Goal: Information Seeking & Learning: Learn about a topic

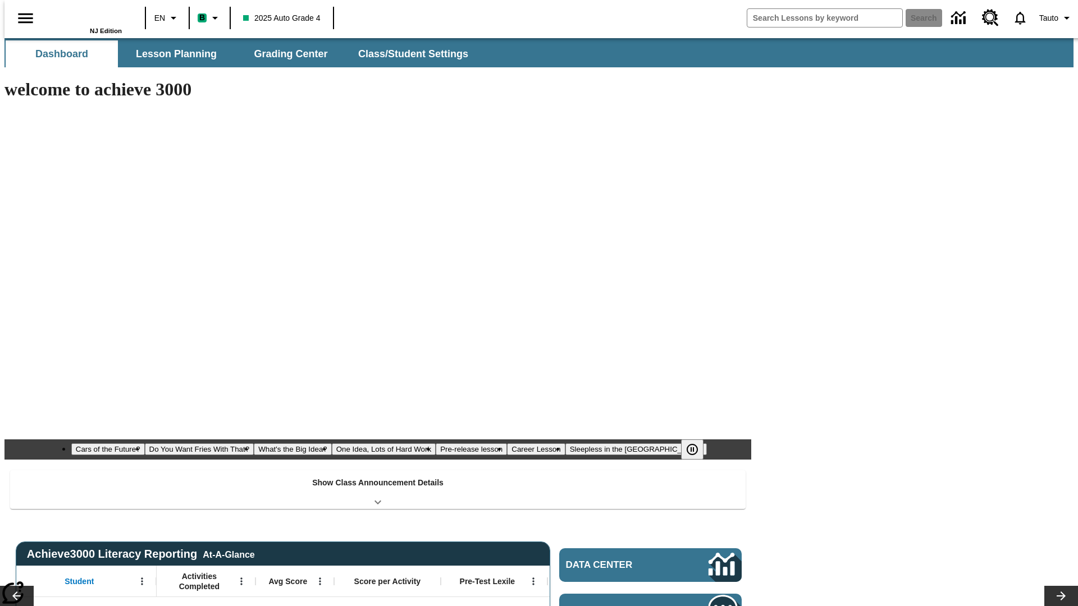
type input "-1"
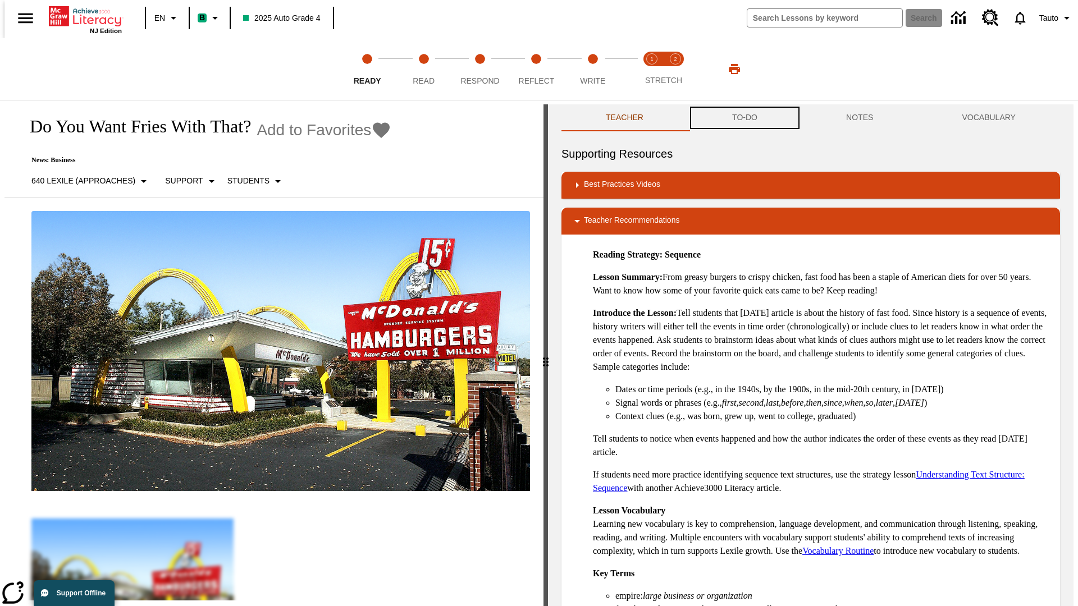
click at [744, 118] on button "TO-DO" at bounding box center [745, 117] width 114 height 27
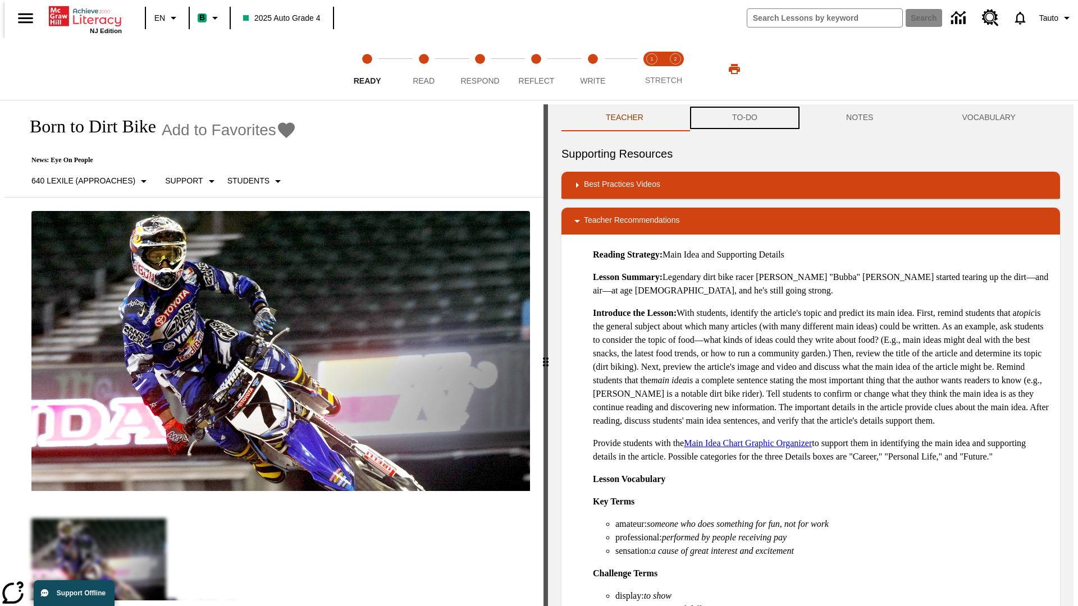
click at [744, 118] on button "TO-DO" at bounding box center [745, 117] width 114 height 27
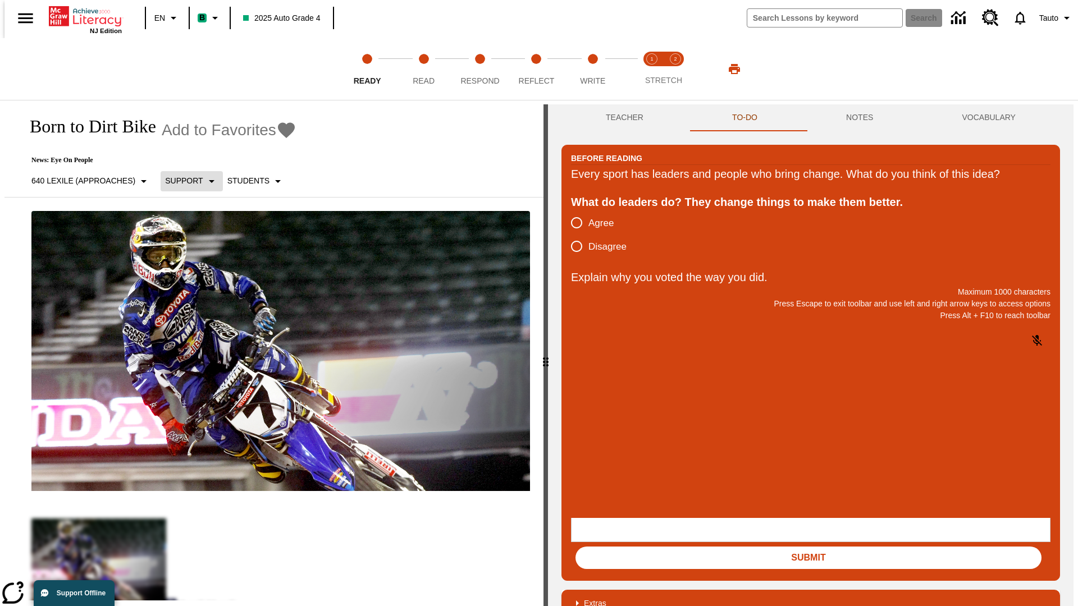
click at [186, 181] on p "Support" at bounding box center [184, 181] width 38 height 12
click at [199, 246] on p "Support" at bounding box center [199, 247] width 66 height 12
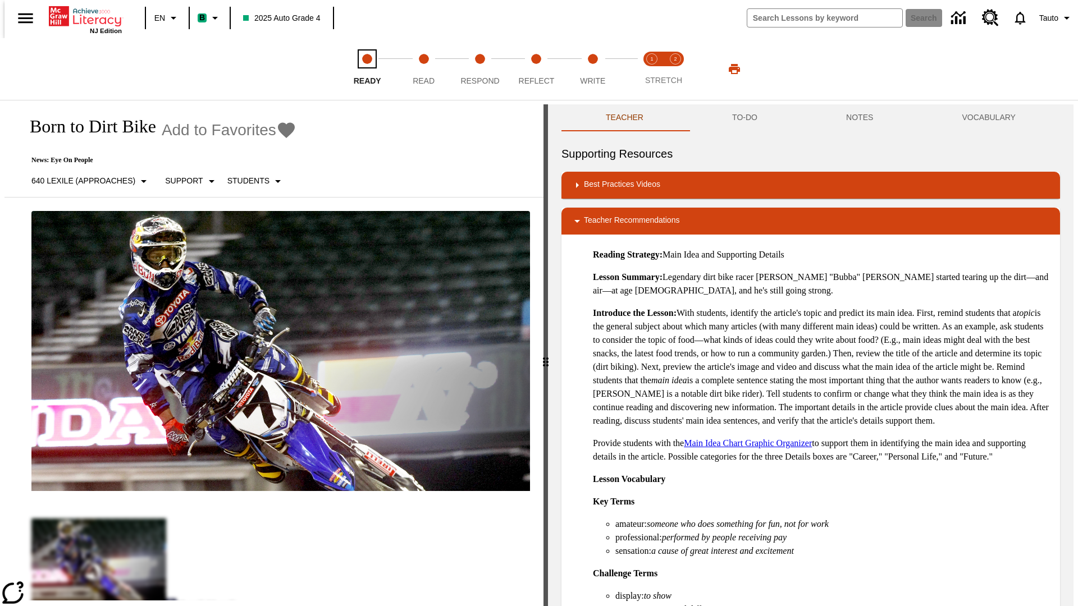
click at [367, 69] on span "Ready" at bounding box center [368, 76] width 28 height 20
click at [744, 118] on button "TO-DO" at bounding box center [745, 117] width 114 height 27
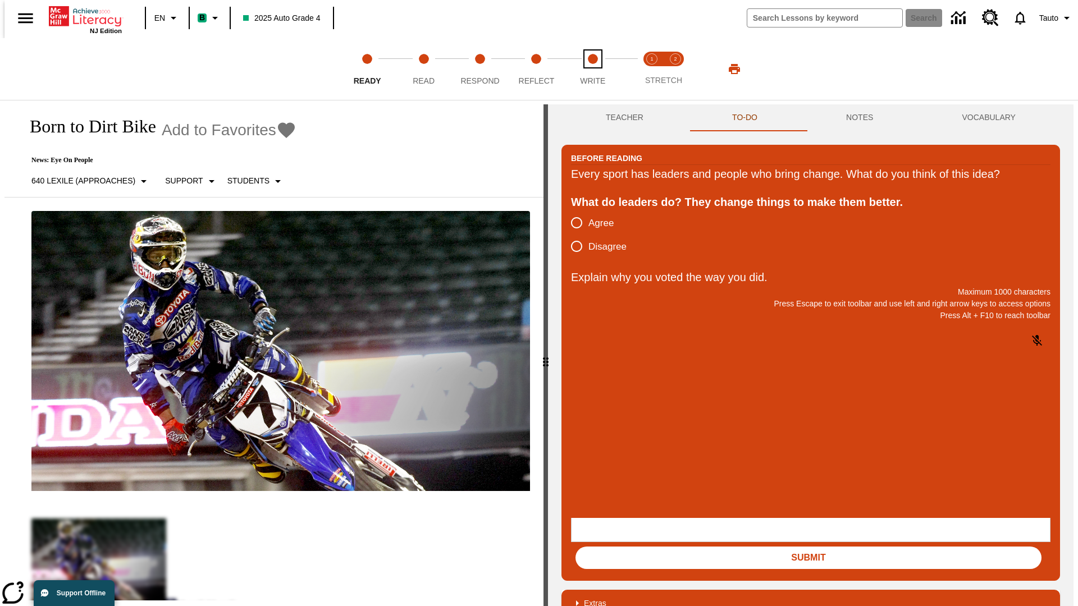
click at [592, 69] on span "Write" at bounding box center [592, 76] width 25 height 20
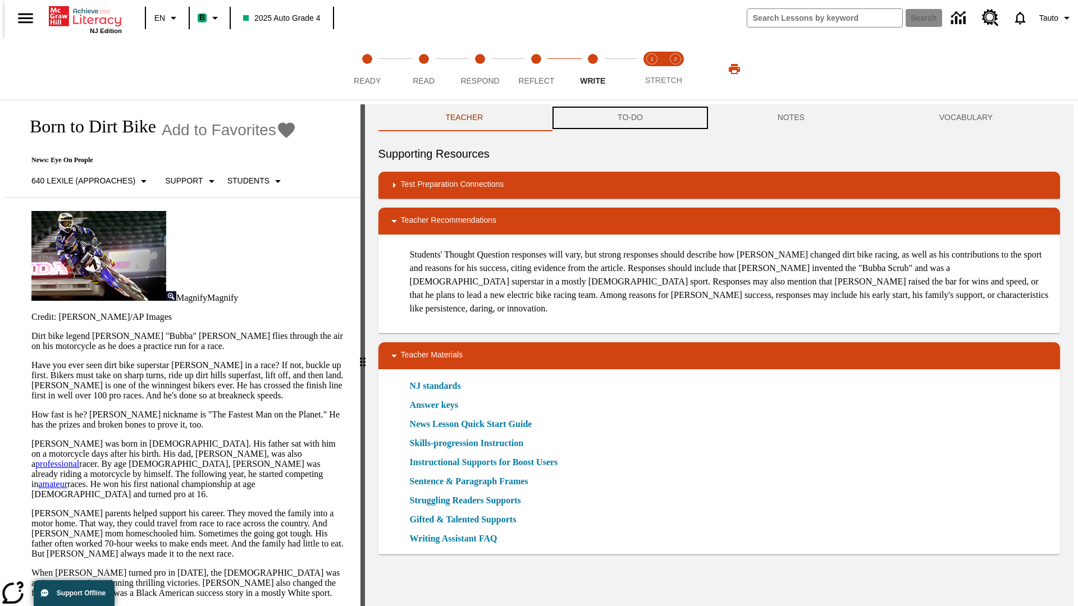
scroll to position [1, 0]
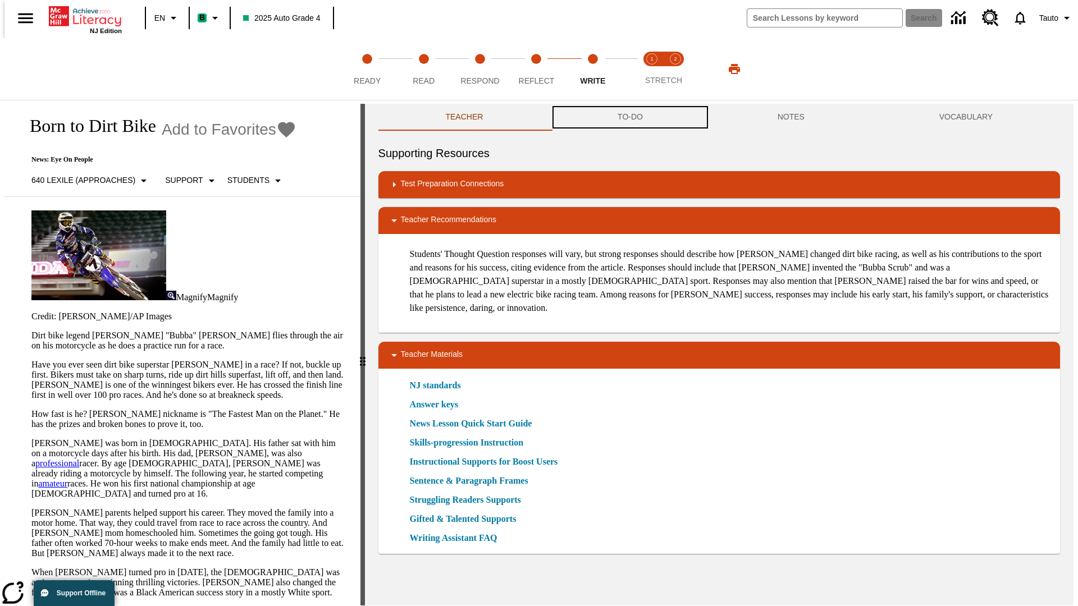
click at [629, 118] on button "TO-DO" at bounding box center [630, 117] width 160 height 27
